Goal: Task Accomplishment & Management: Use online tool/utility

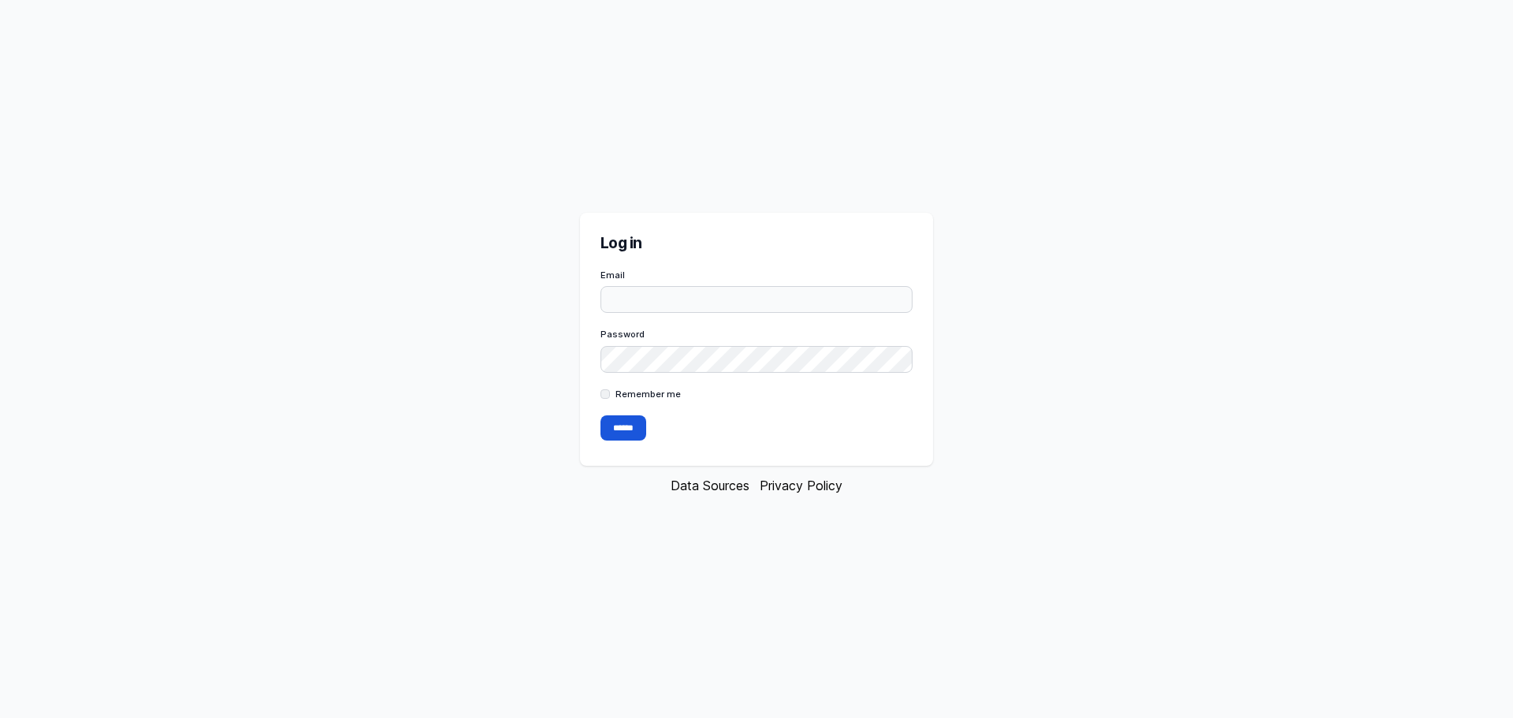
click at [805, 297] on input "Email" at bounding box center [756, 299] width 313 height 27
type input "**********"
click at [627, 429] on input "******" at bounding box center [623, 427] width 46 height 25
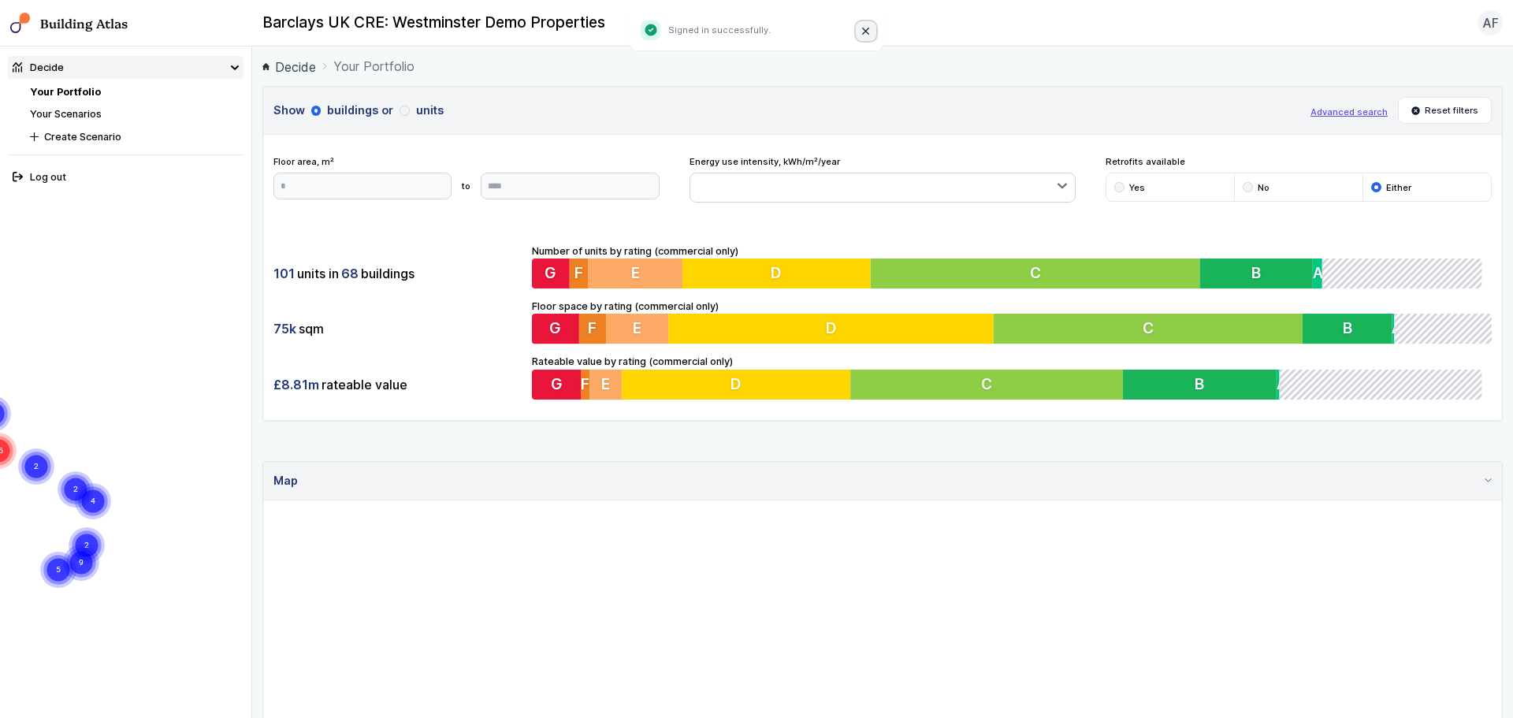
click at [866, 32] on icon "Close" at bounding box center [866, 32] width 8 height 8
click at [88, 87] on link "Your Portfolio" at bounding box center [65, 92] width 71 height 12
click at [87, 91] on link "Your Portfolio" at bounding box center [65, 92] width 71 height 12
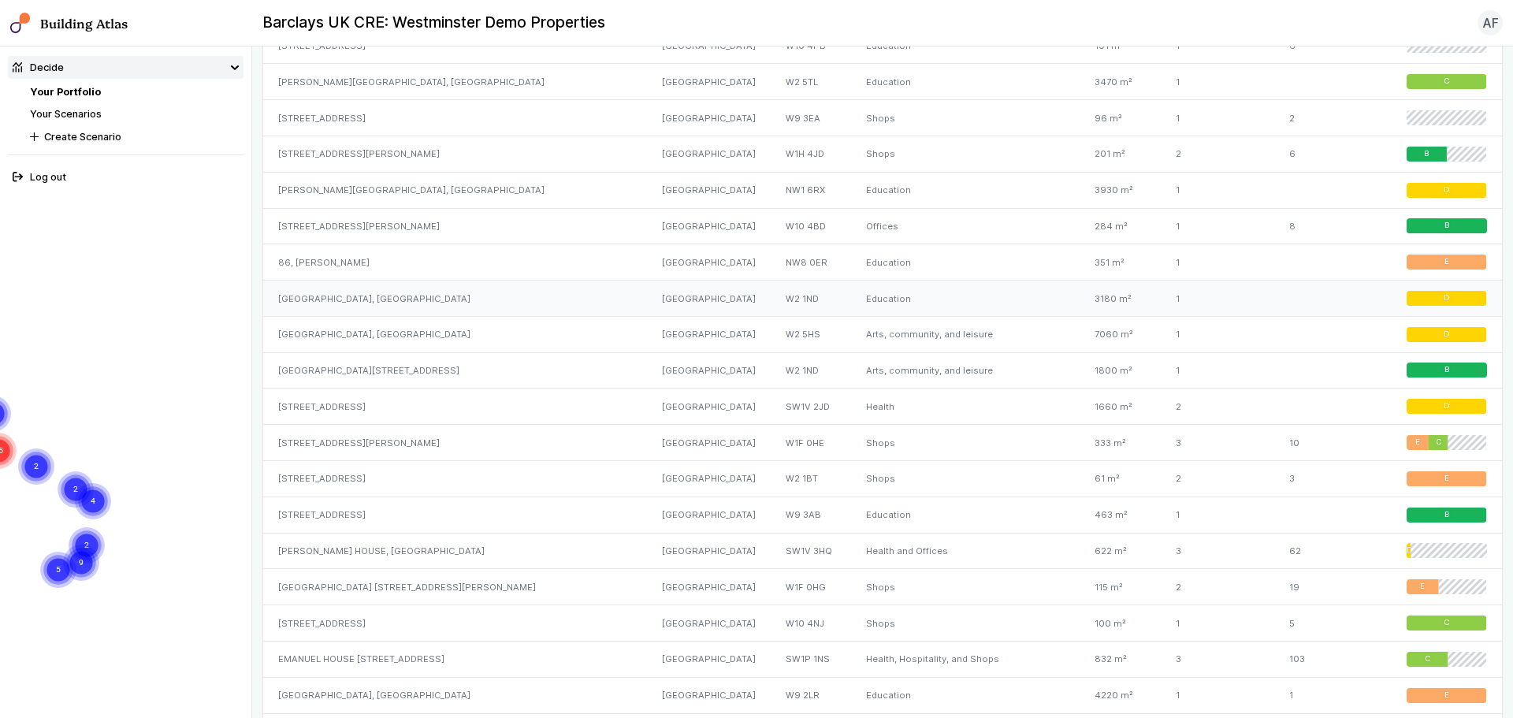
scroll to position [1340, 0]
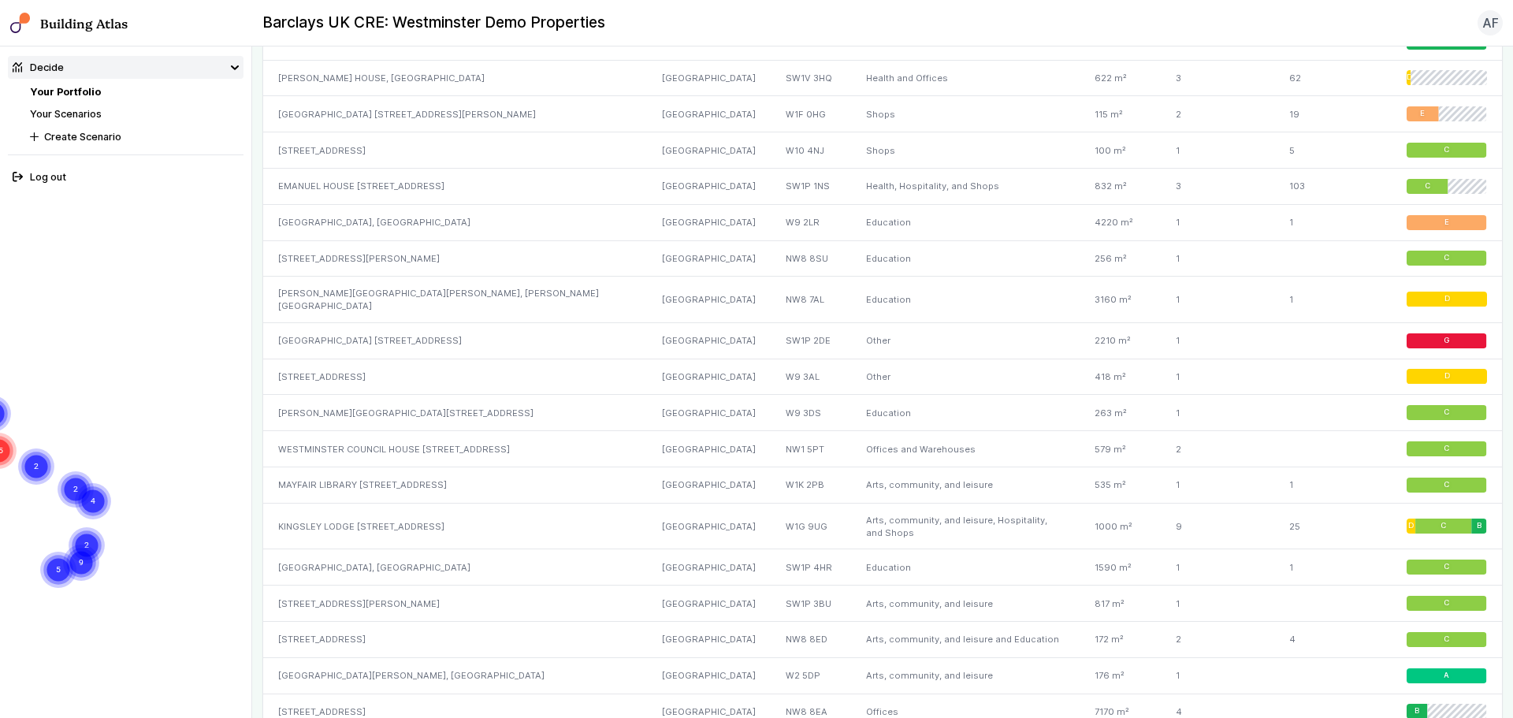
click at [98, 359] on nav "Decide Your Portfolio Your Scenarios Create Scenario Log out" at bounding box center [126, 381] width 252 height 671
click at [470, 397] on div "[PERSON_NAME][GEOGRAPHIC_DATA][STREET_ADDRESS]" at bounding box center [455, 413] width 384 height 36
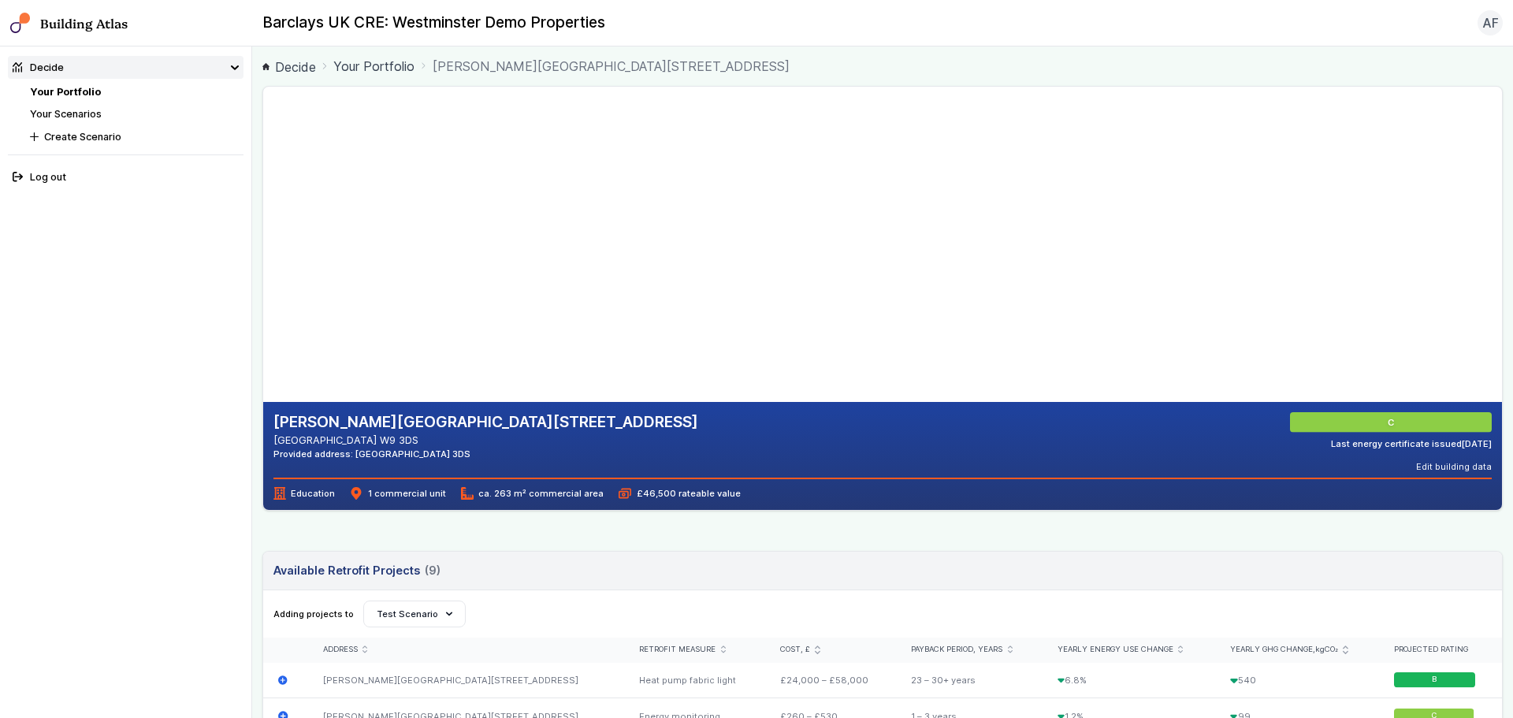
click at [263, 219] on gmp-map-3d at bounding box center [263, 244] width 0 height 315
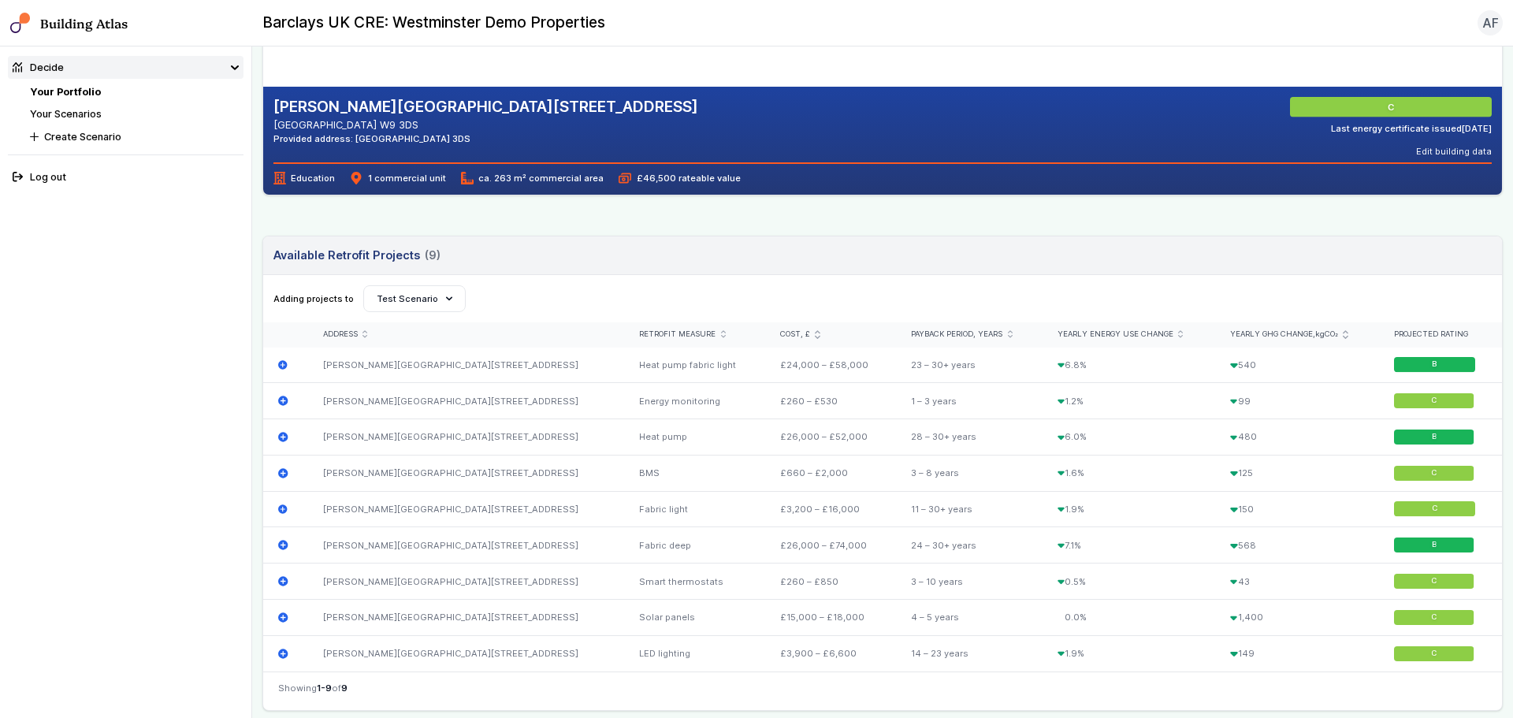
scroll to position [473, 0]
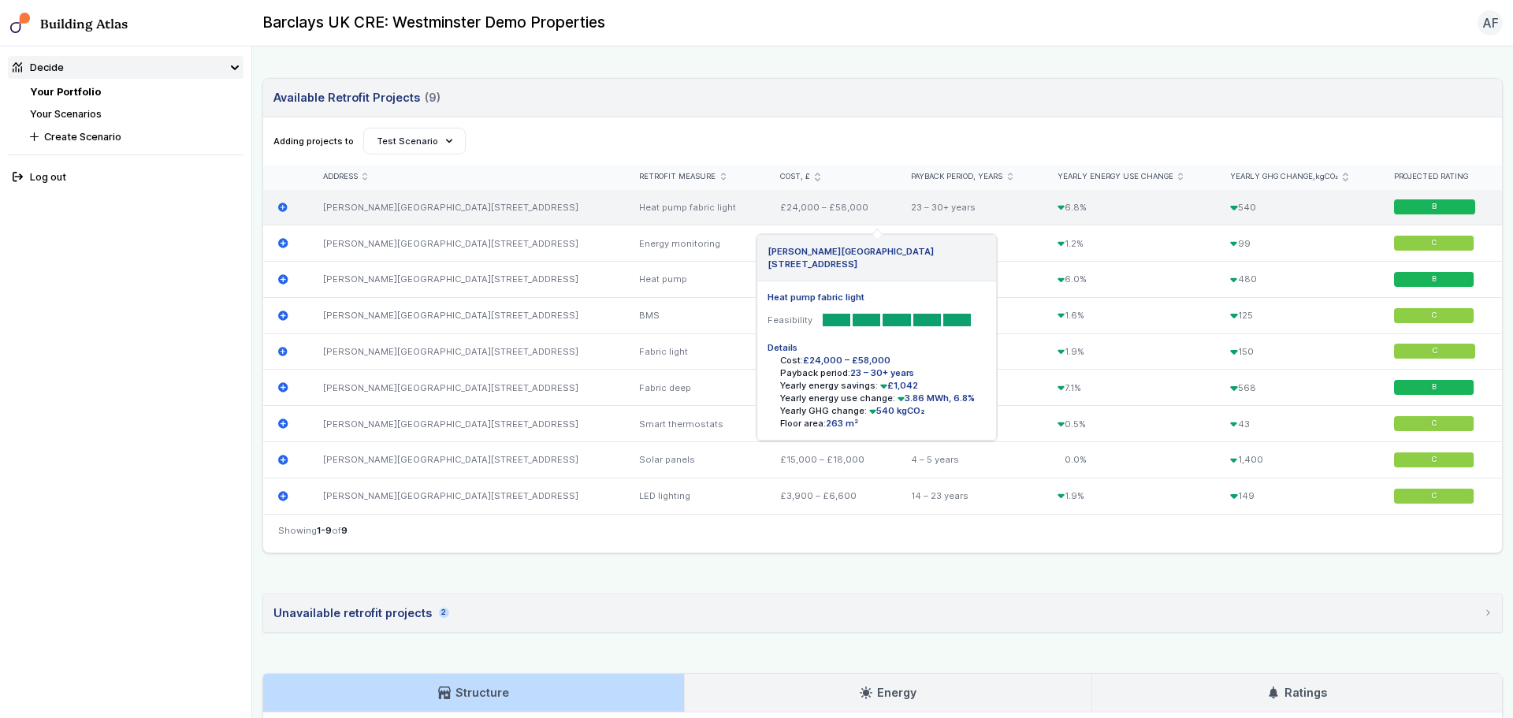
click at [486, 214] on div "[PERSON_NAME][GEOGRAPHIC_DATA][STREET_ADDRESS]" at bounding box center [465, 207] width 316 height 35
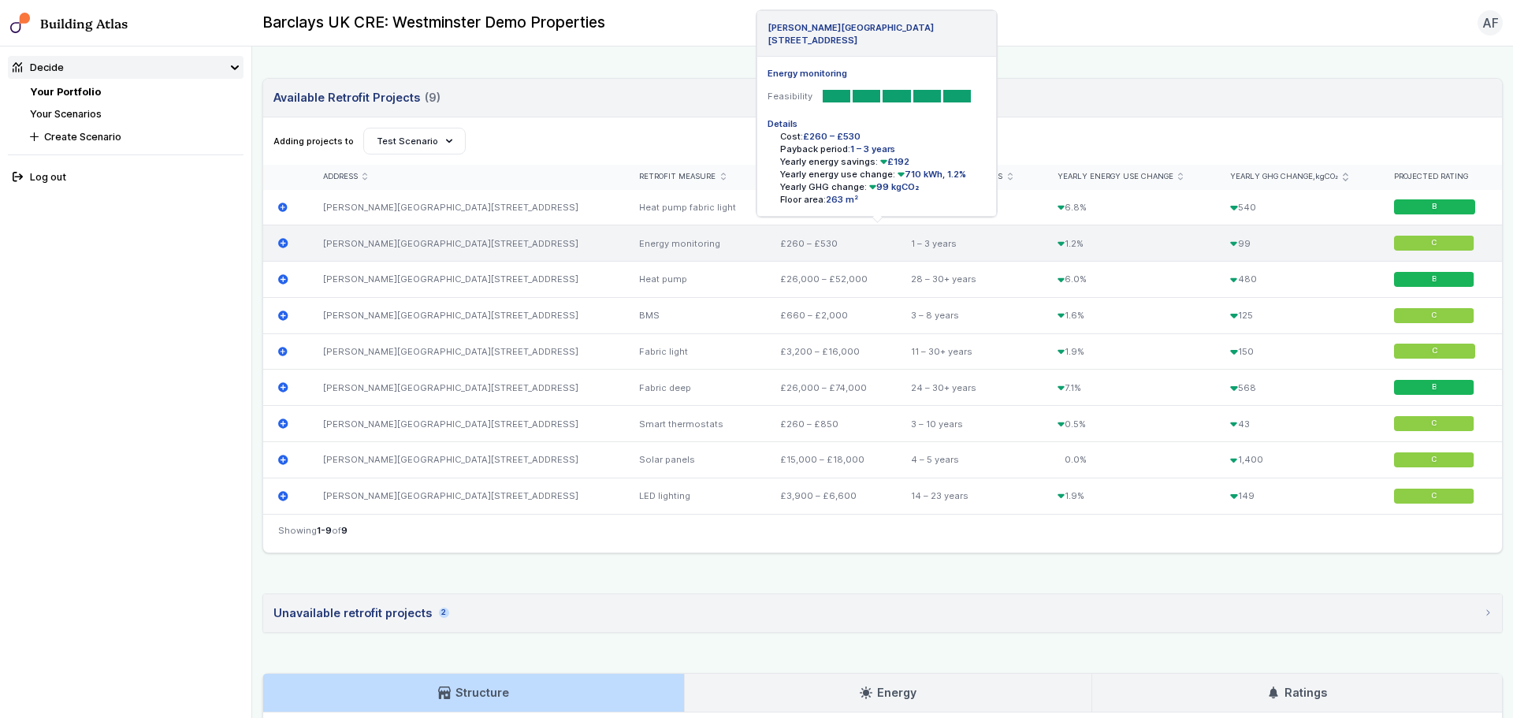
click at [492, 247] on div "[PERSON_NAME][GEOGRAPHIC_DATA][STREET_ADDRESS]" at bounding box center [465, 243] width 316 height 36
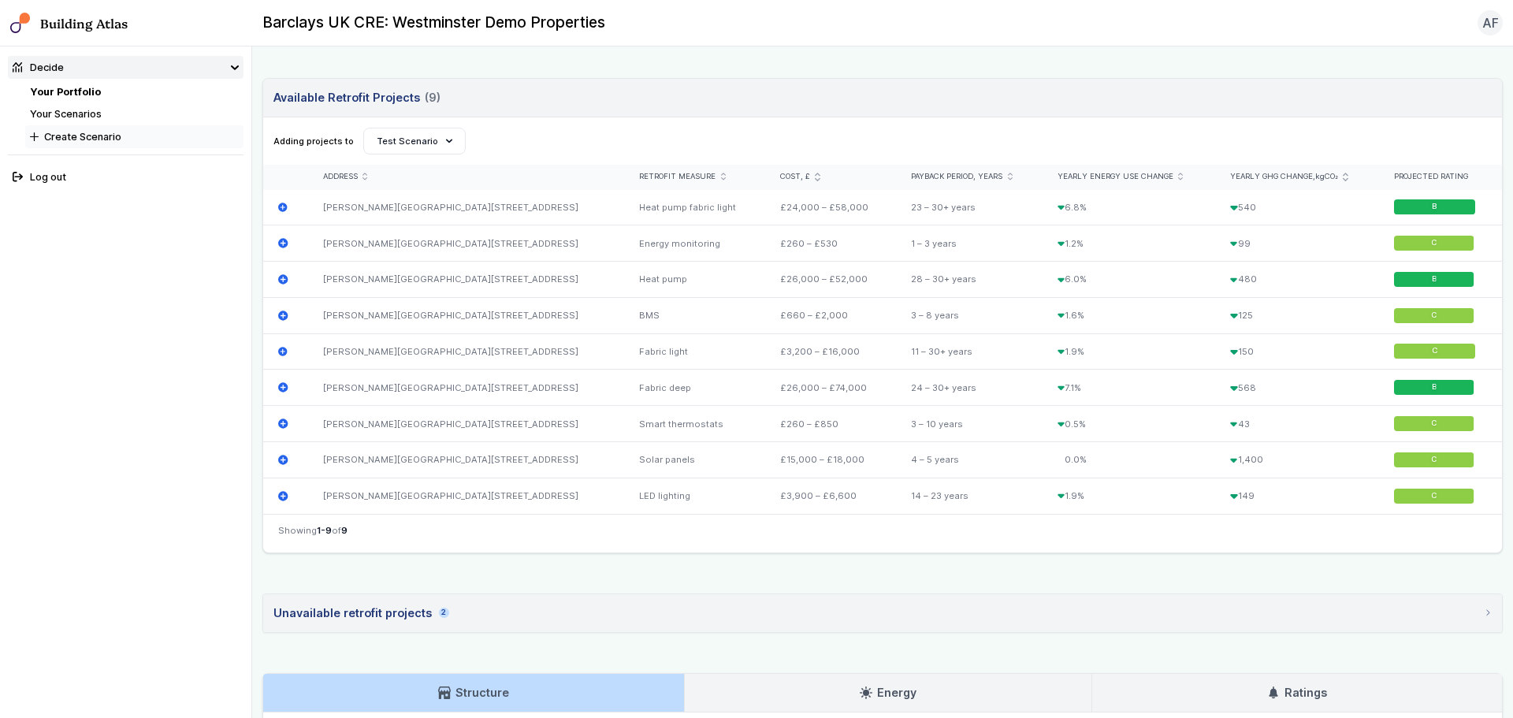
click at [101, 132] on button "Create Scenario" at bounding box center [134, 136] width 218 height 23
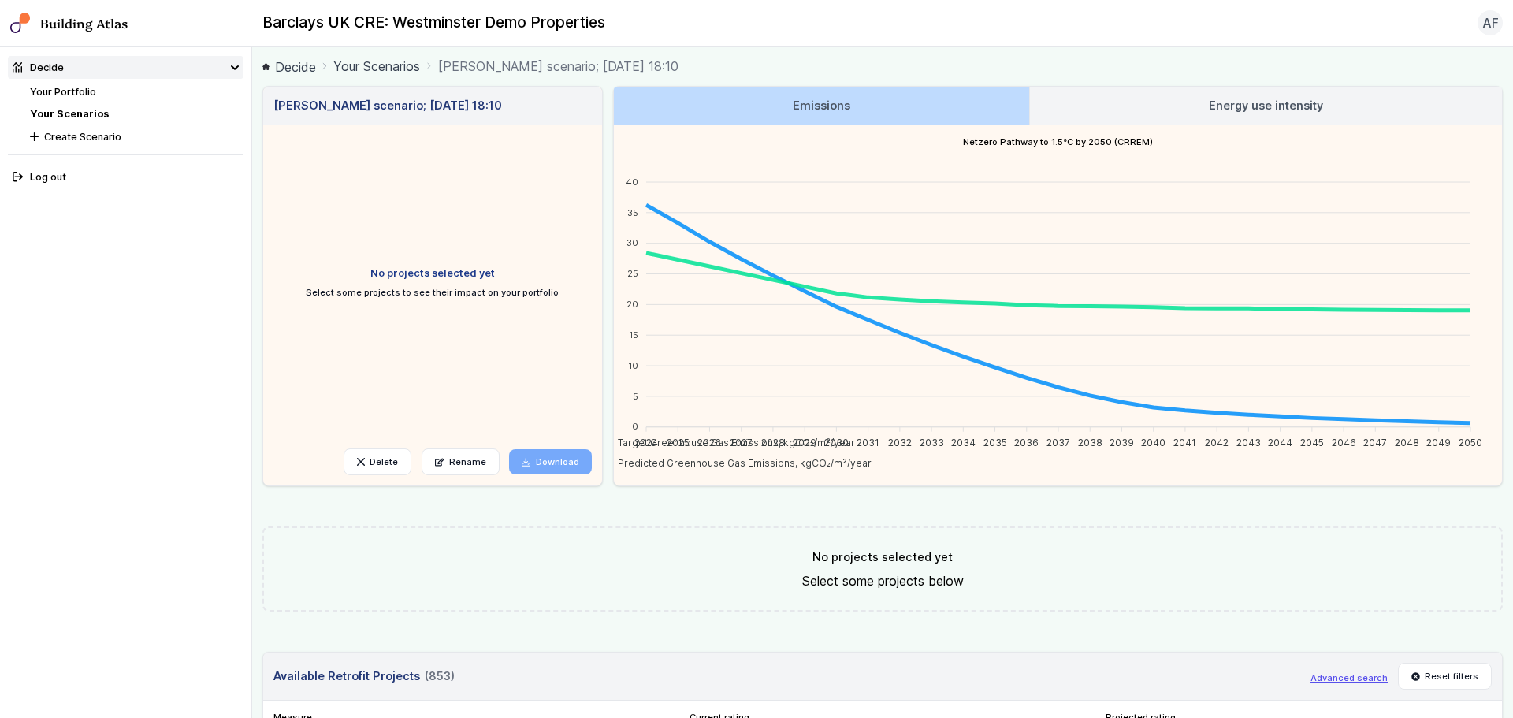
scroll to position [630, 0]
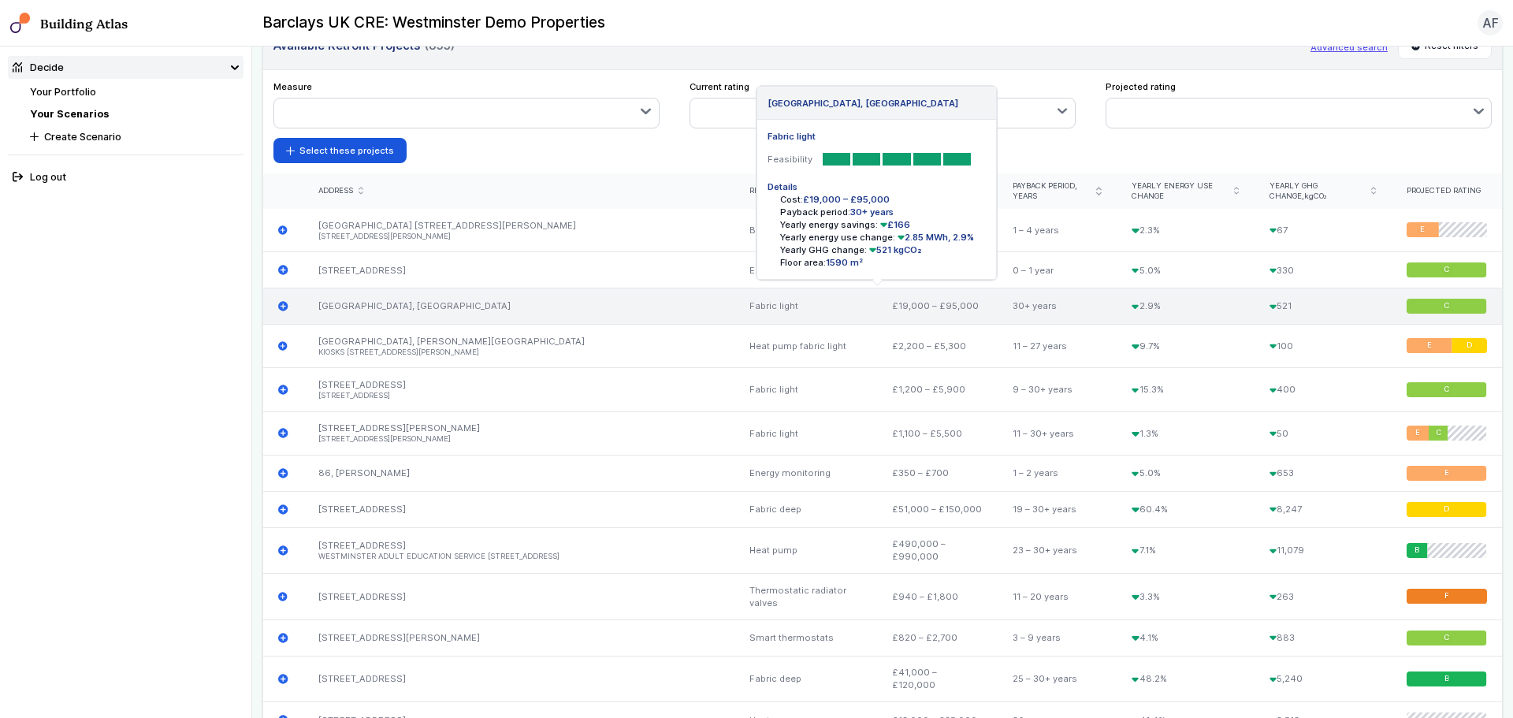
click at [529, 312] on div "[GEOGRAPHIC_DATA], [GEOGRAPHIC_DATA]" at bounding box center [518, 306] width 431 height 36
click at [1203, 309] on div "2.9%" at bounding box center [1186, 306] width 138 height 36
click at [284, 307] on icon "submit" at bounding box center [282, 305] width 9 height 9
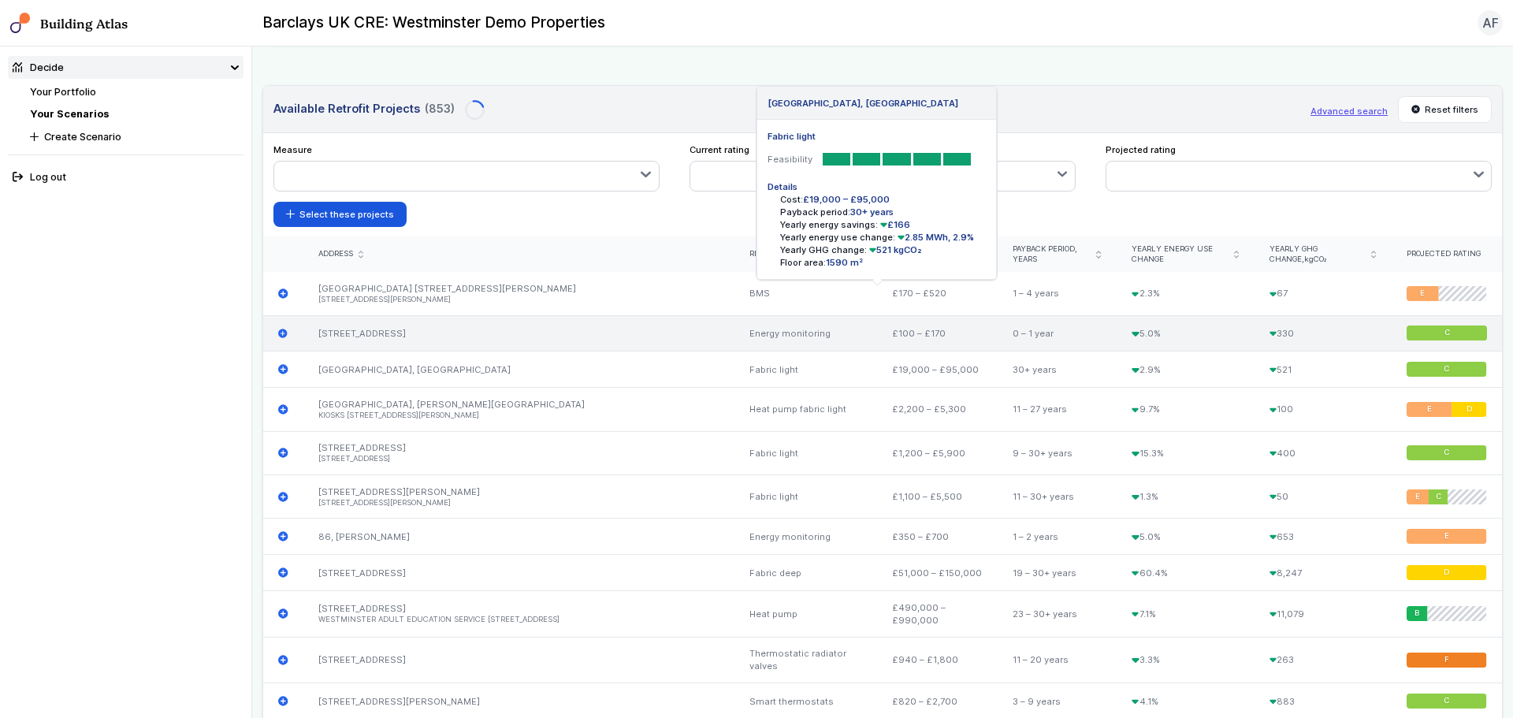
scroll to position [694, 0]
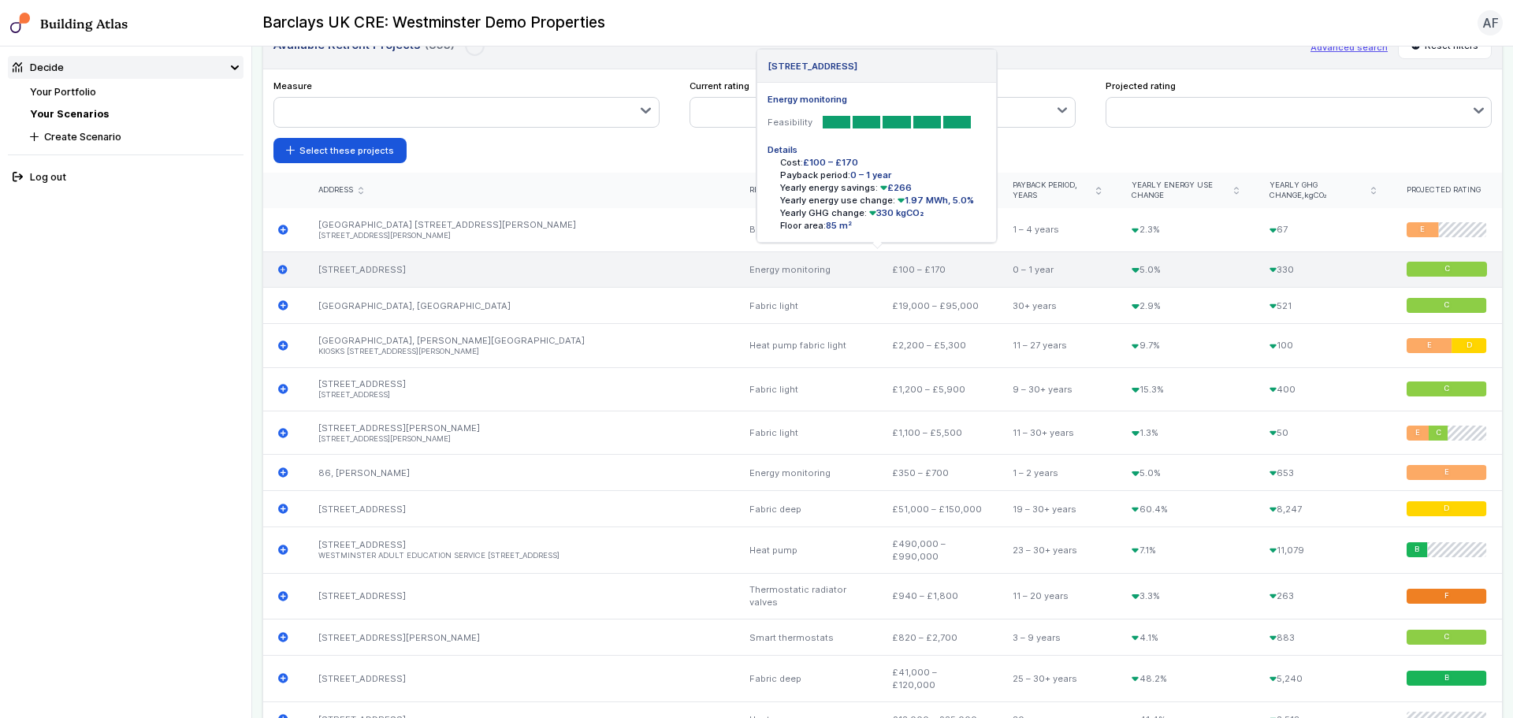
click at [284, 269] on icon "submit" at bounding box center [283, 270] width 10 height 10
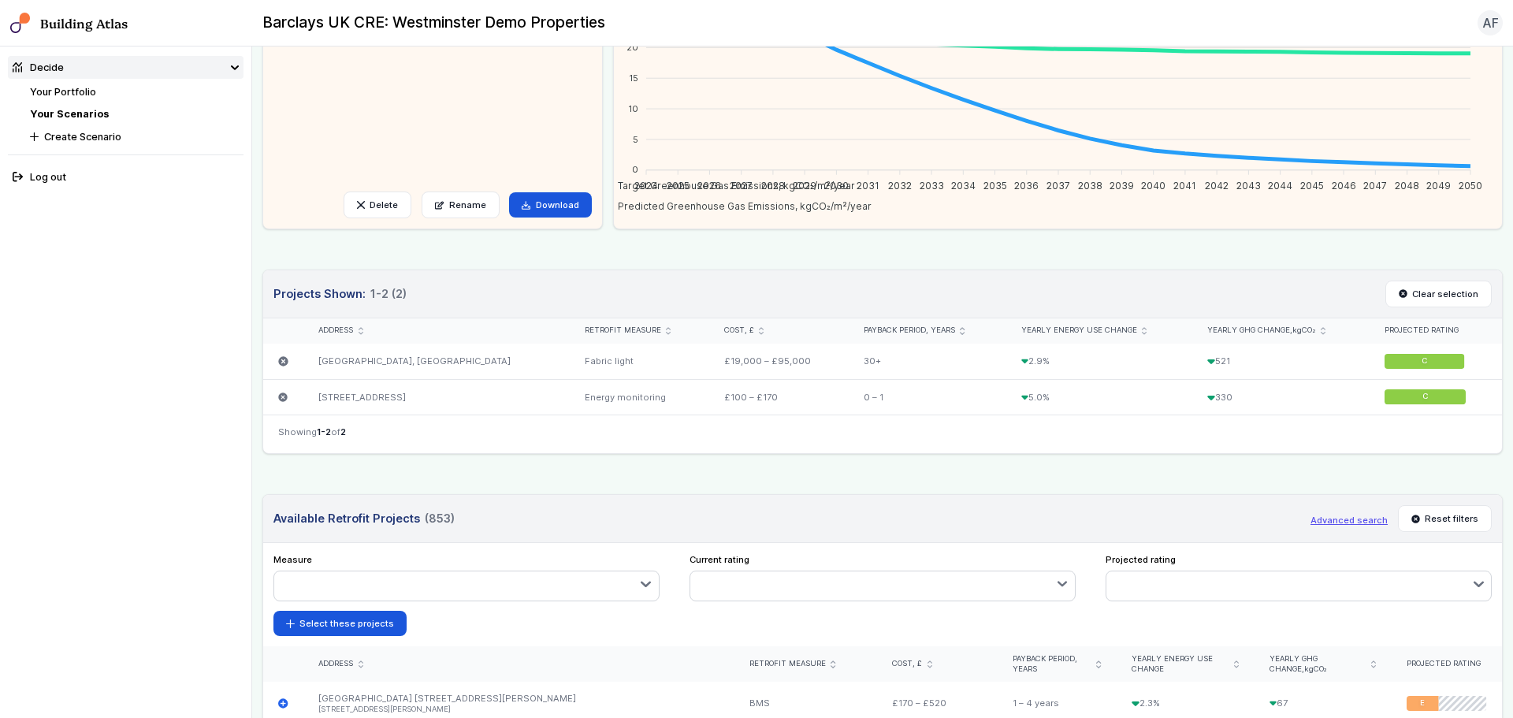
scroll to position [0, 0]
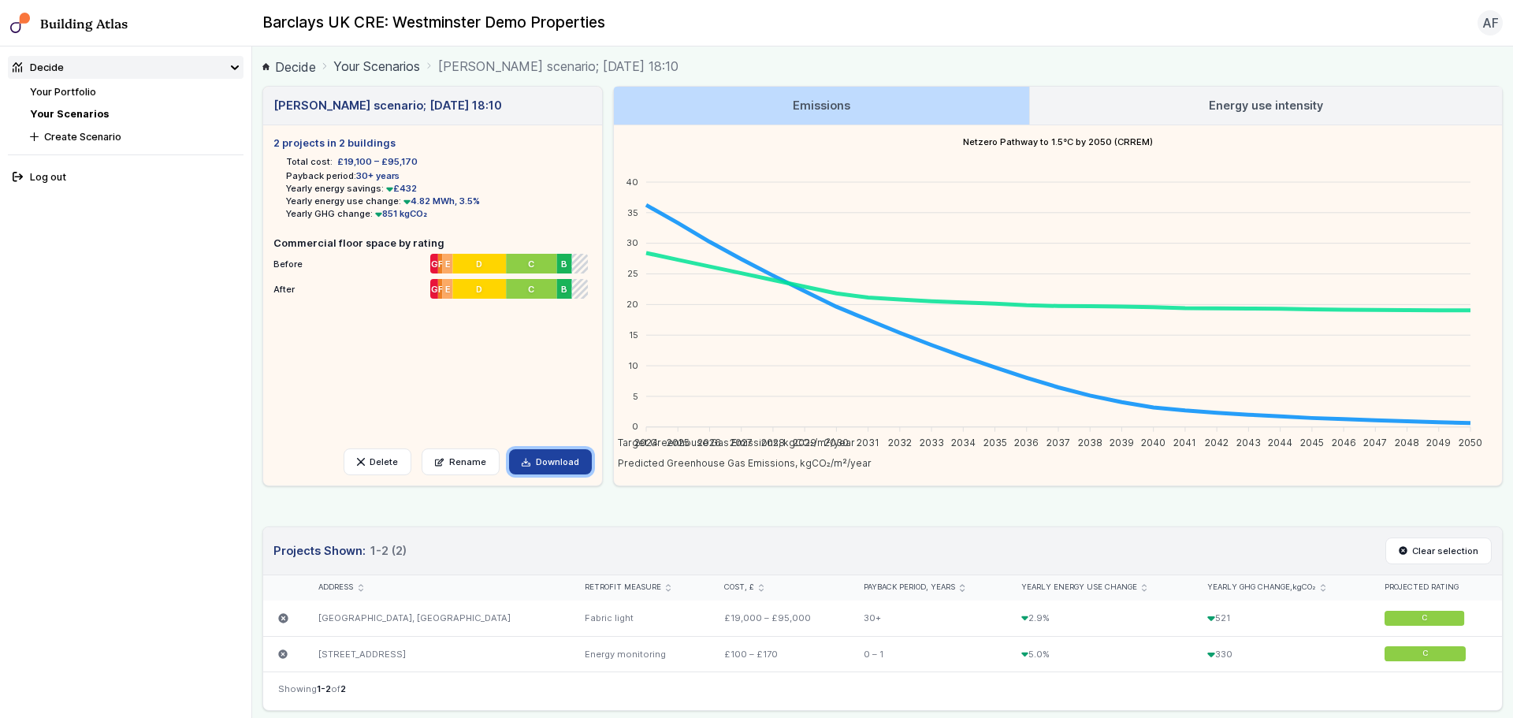
click at [560, 462] on link "Download" at bounding box center [550, 461] width 83 height 25
click at [80, 92] on link "Your Portfolio" at bounding box center [63, 92] width 66 height 12
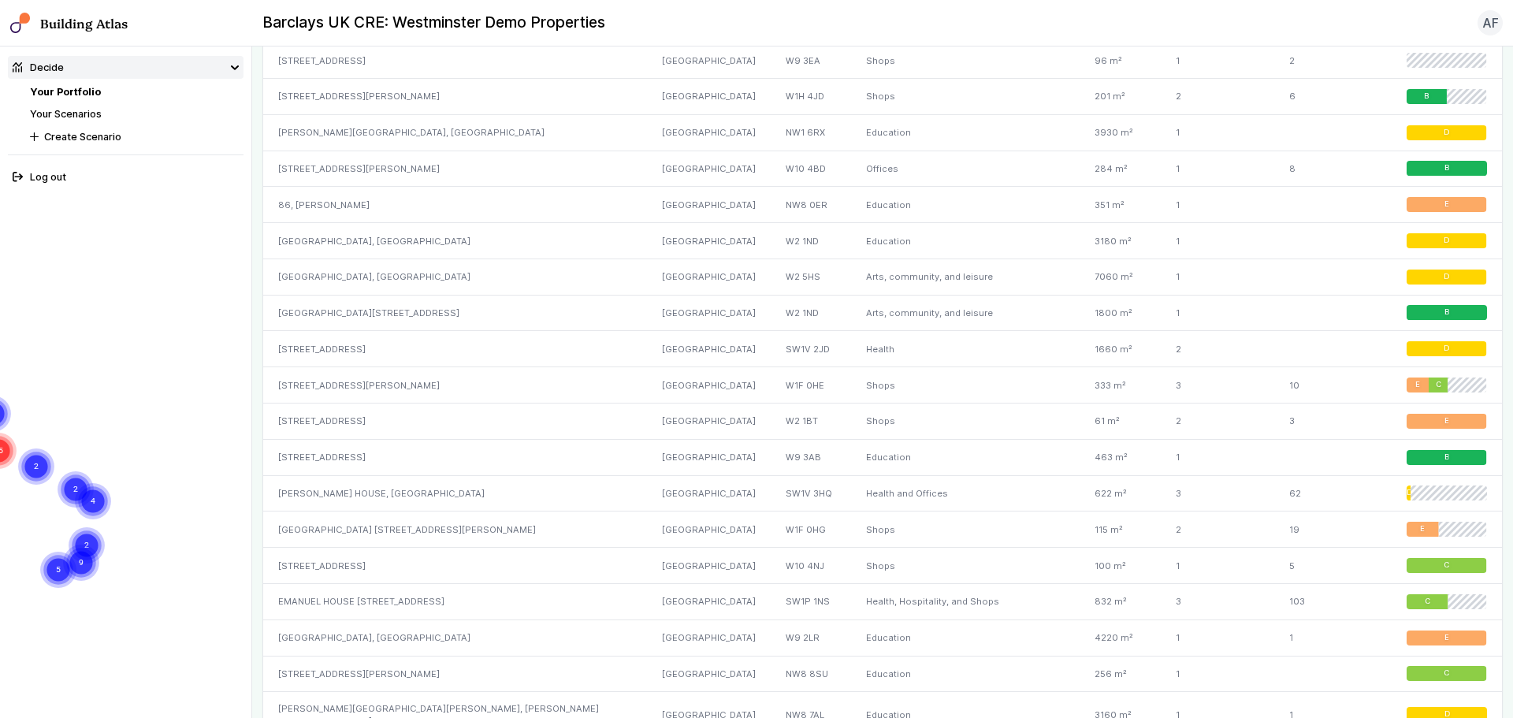
scroll to position [294, 0]
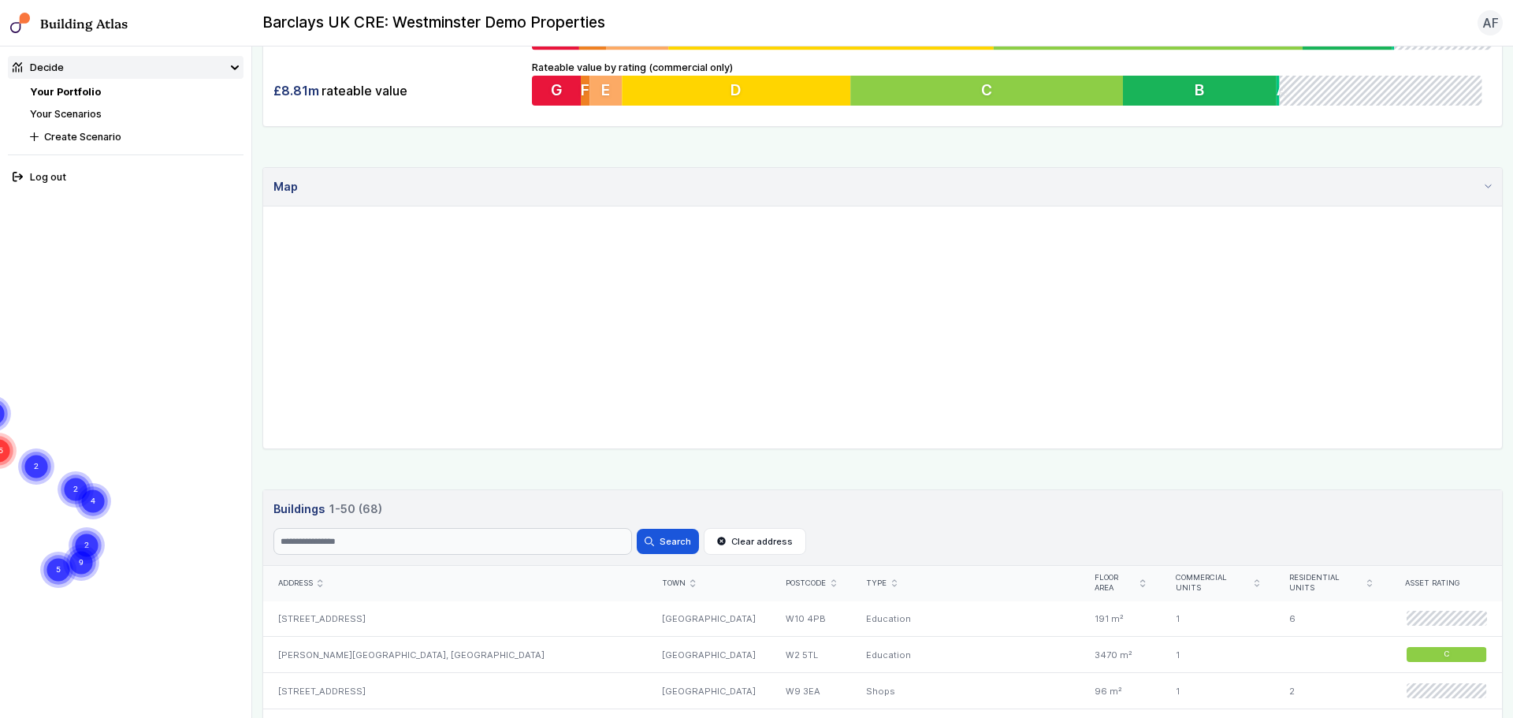
click at [236, 68] on icon at bounding box center [235, 68] width 8 height 8
click at [0, 0] on link "Building Atlas" at bounding box center [0, 0] width 0 height 0
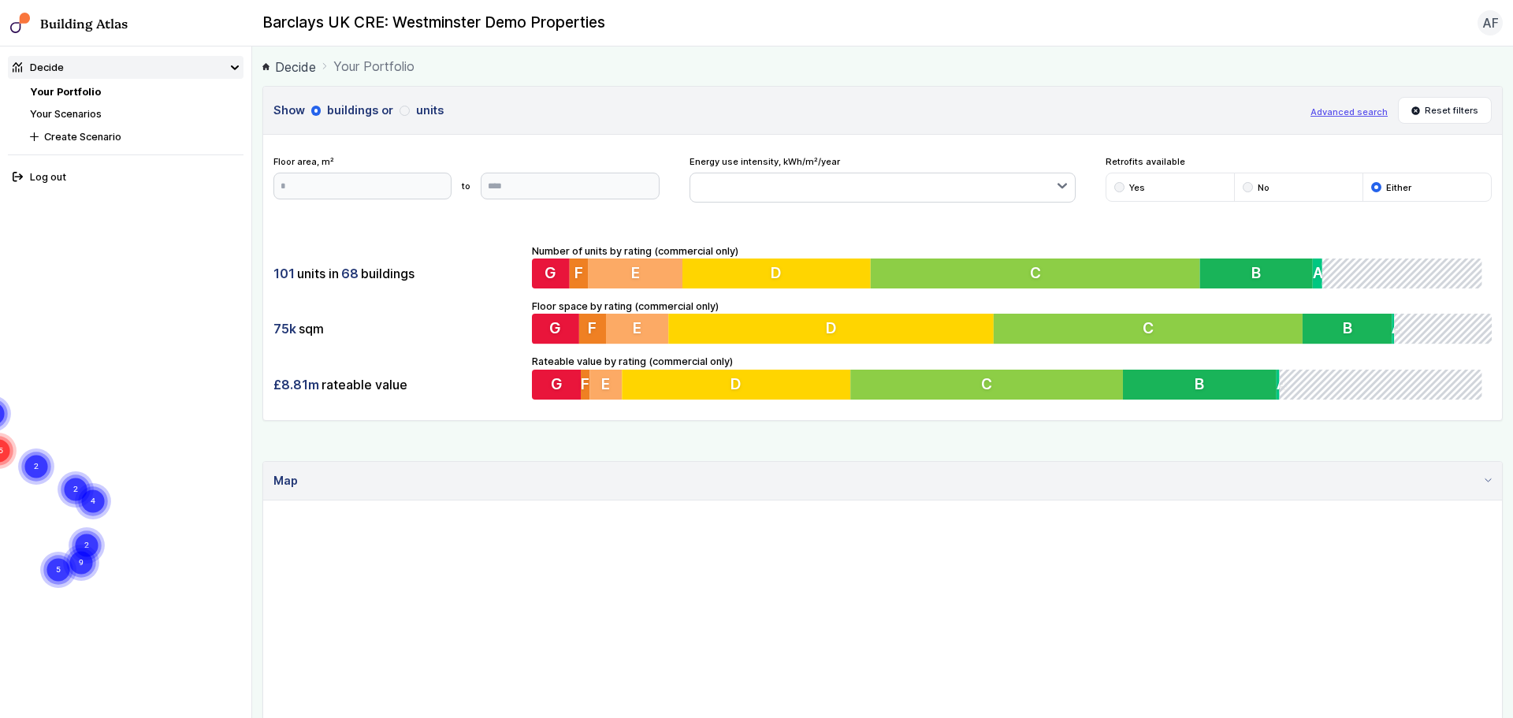
click at [683, 354] on div "Rateable value by rating (commercial only) £453,001.00 G £82,500.00 F £299,551.…" at bounding box center [1012, 377] width 960 height 46
click at [731, 320] on button "D" at bounding box center [831, 329] width 325 height 30
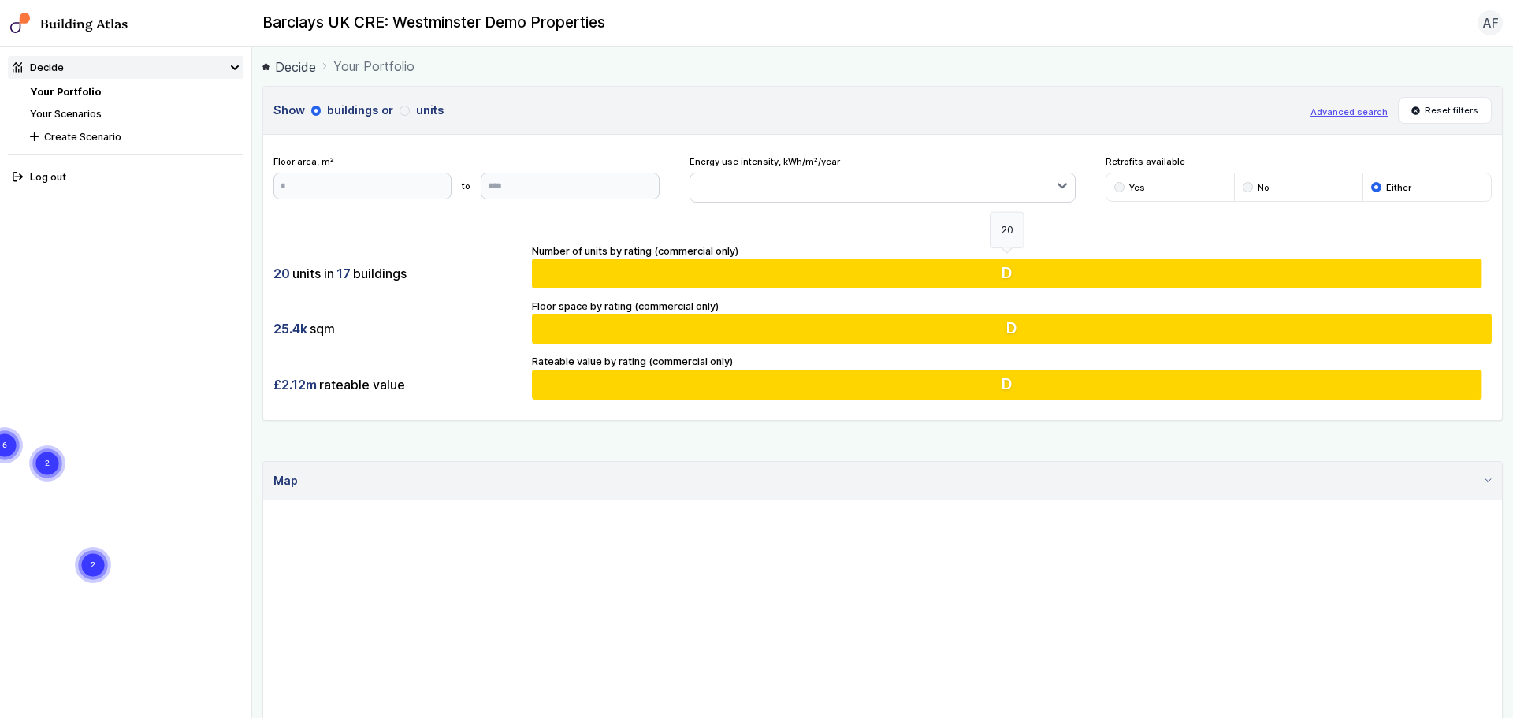
click at [753, 269] on button "D" at bounding box center [1012, 273] width 960 height 30
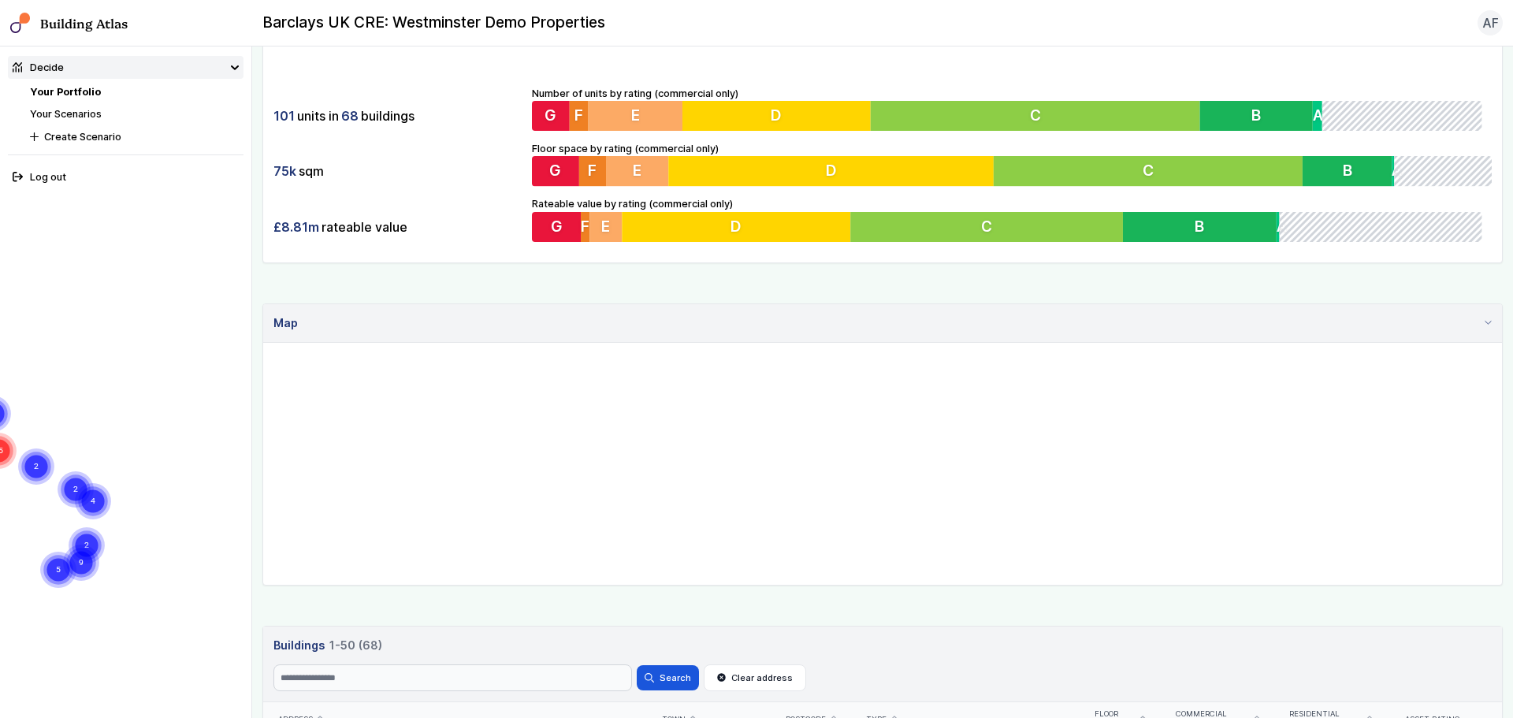
scroll to position [315, 0]
